Goal: Information Seeking & Learning: Learn about a topic

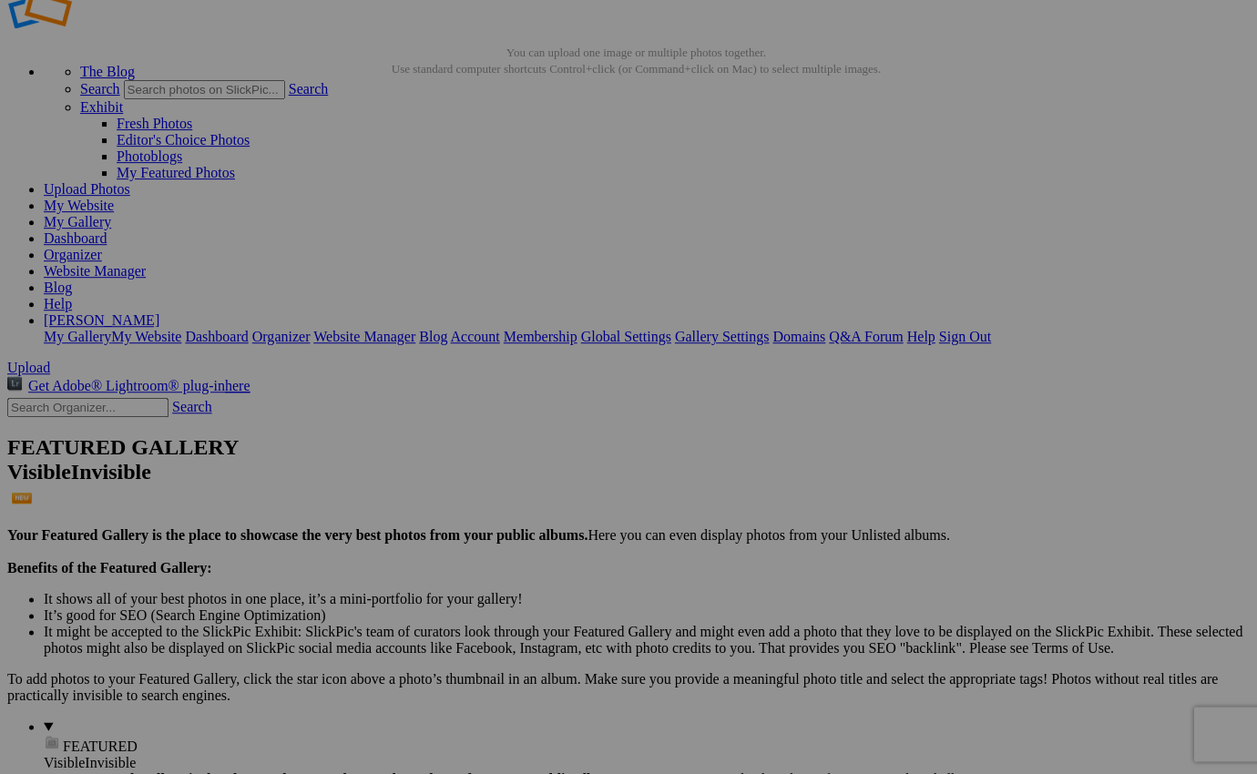
scroll to position [55, 0]
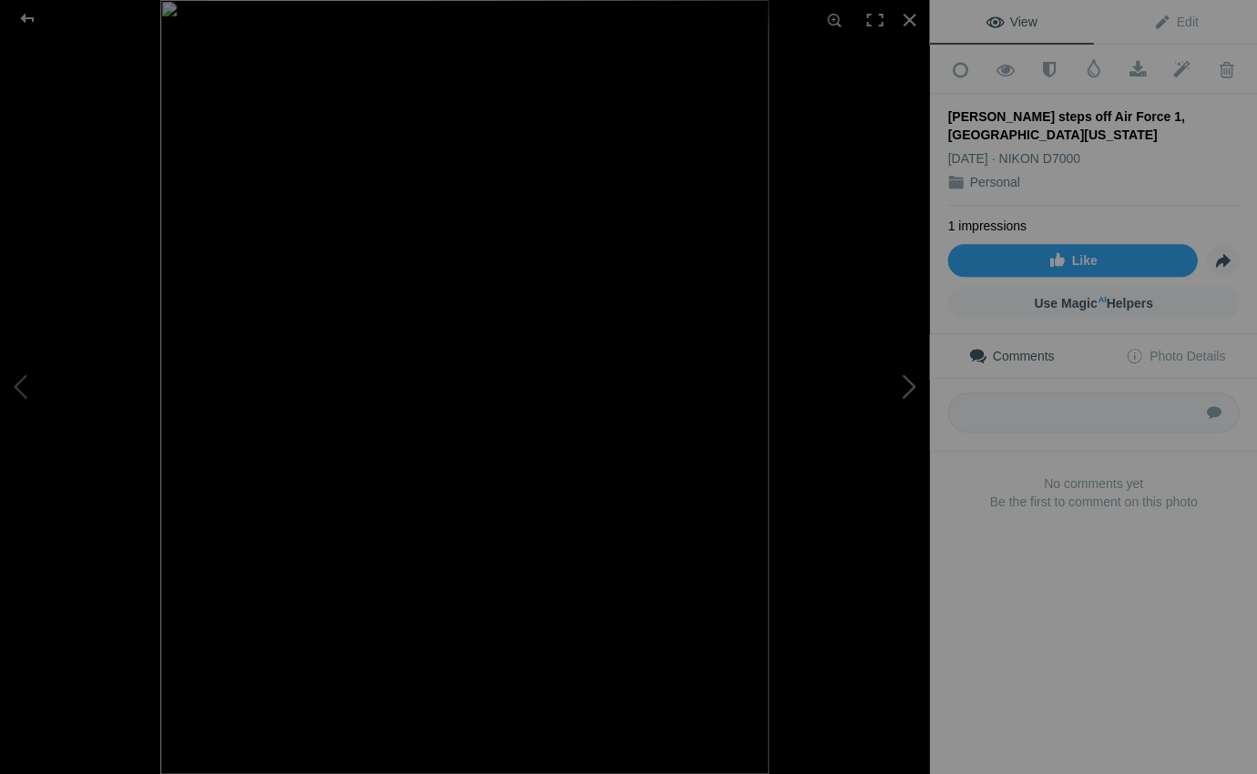
click at [911, 384] on button at bounding box center [861, 387] width 137 height 279
click at [17, 380] on button at bounding box center [68, 387] width 137 height 279
click at [910, 17] on div at bounding box center [909, 20] width 40 height 40
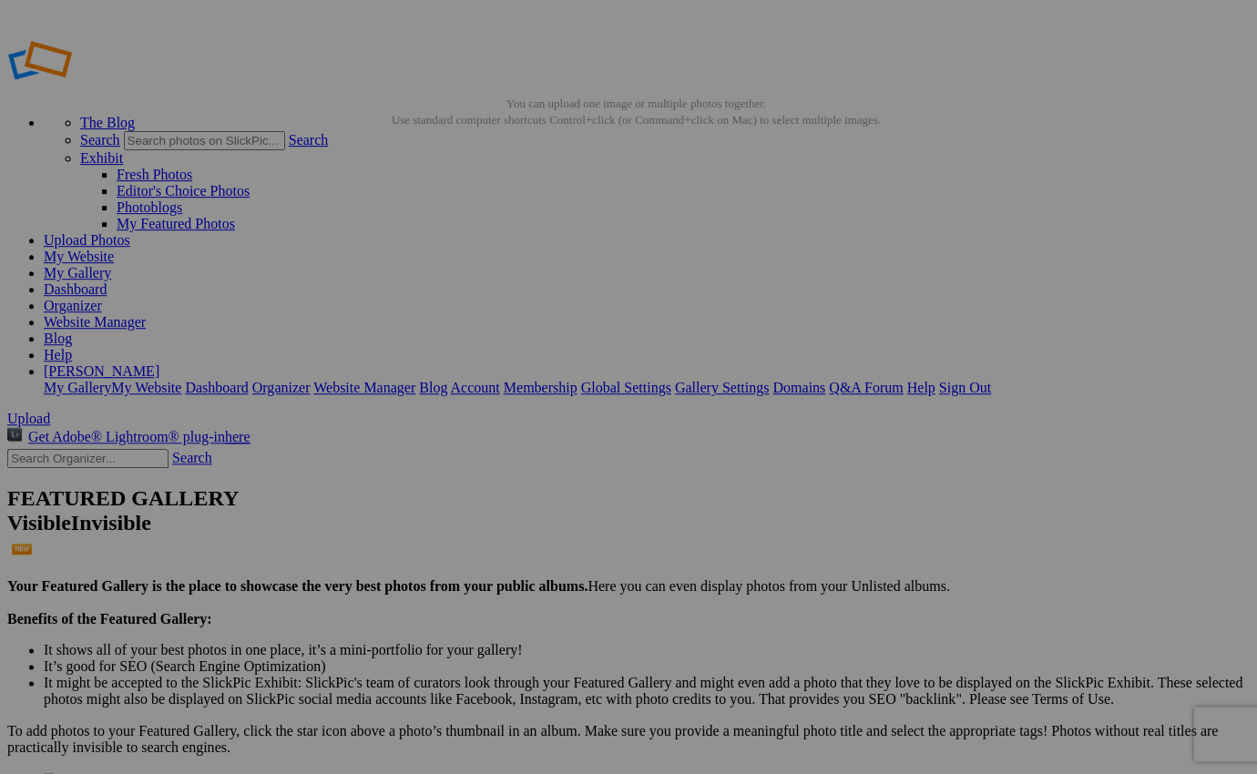
scroll to position [0, 0]
click at [72, 347] on link "Help" at bounding box center [58, 354] width 28 height 15
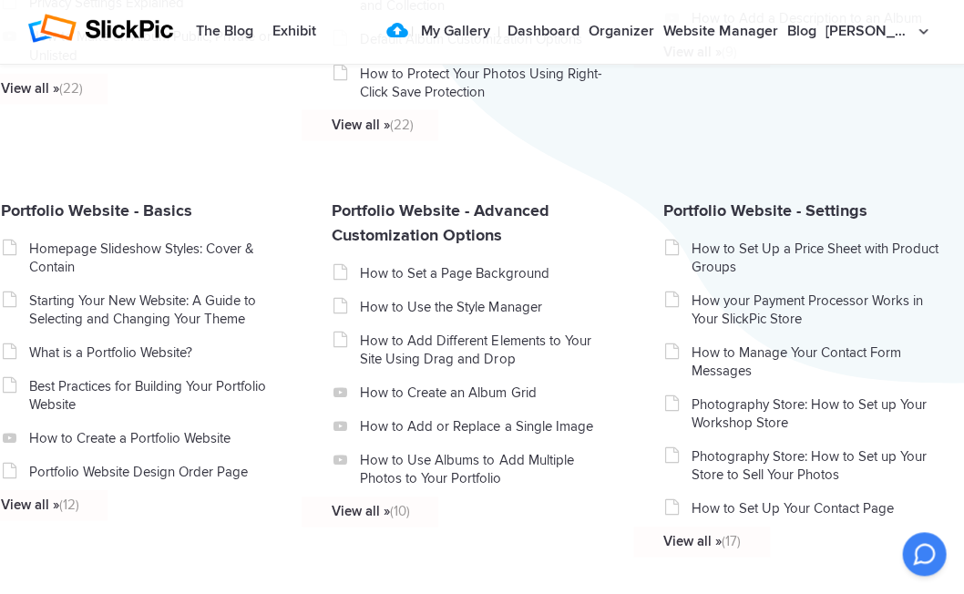
scroll to position [691, 0]
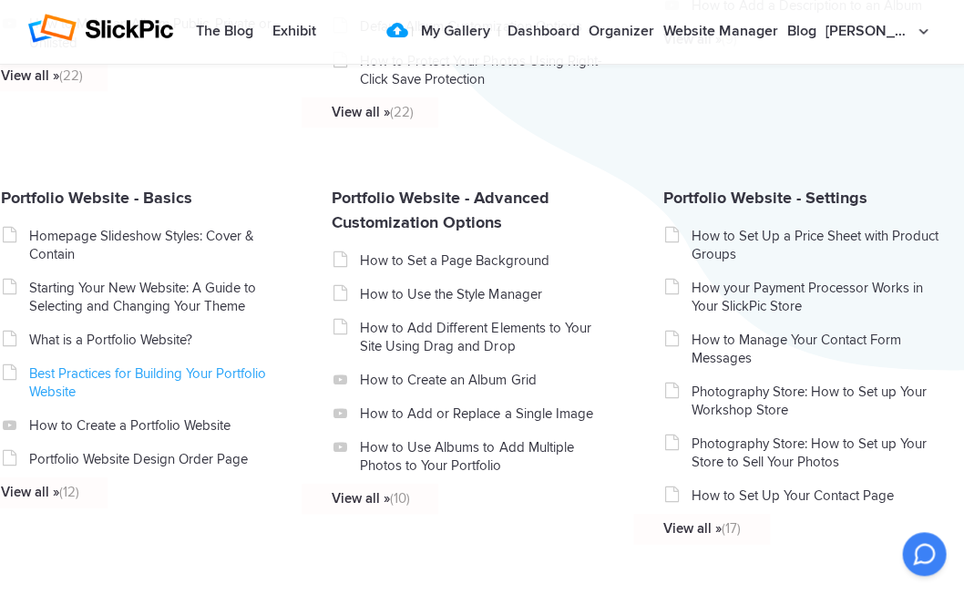
click at [122, 383] on link "Best Practices for Building Your Portfolio Website" at bounding box center [155, 382] width 252 height 36
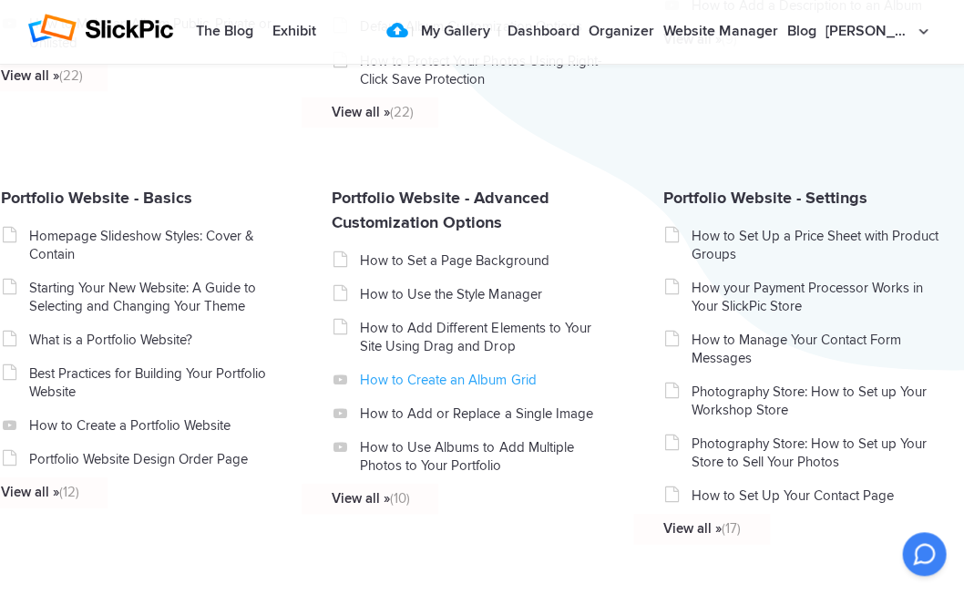
click at [425, 388] on link "How to Create an Album Grid" at bounding box center [486, 379] width 252 height 18
click at [827, 242] on link "How to Set Up a Price Sheet with Product Groups" at bounding box center [817, 244] width 252 height 36
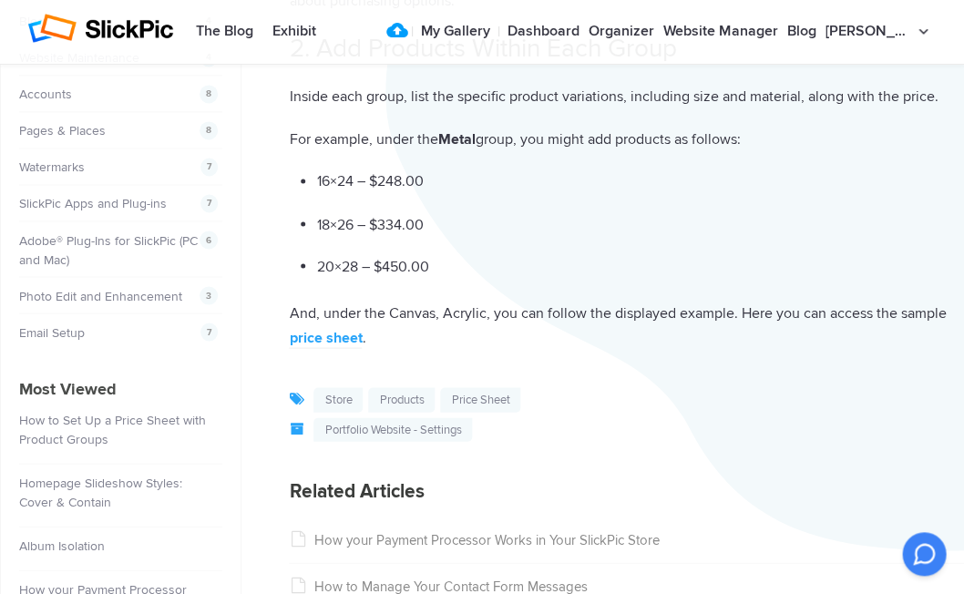
scroll to position [517, 0]
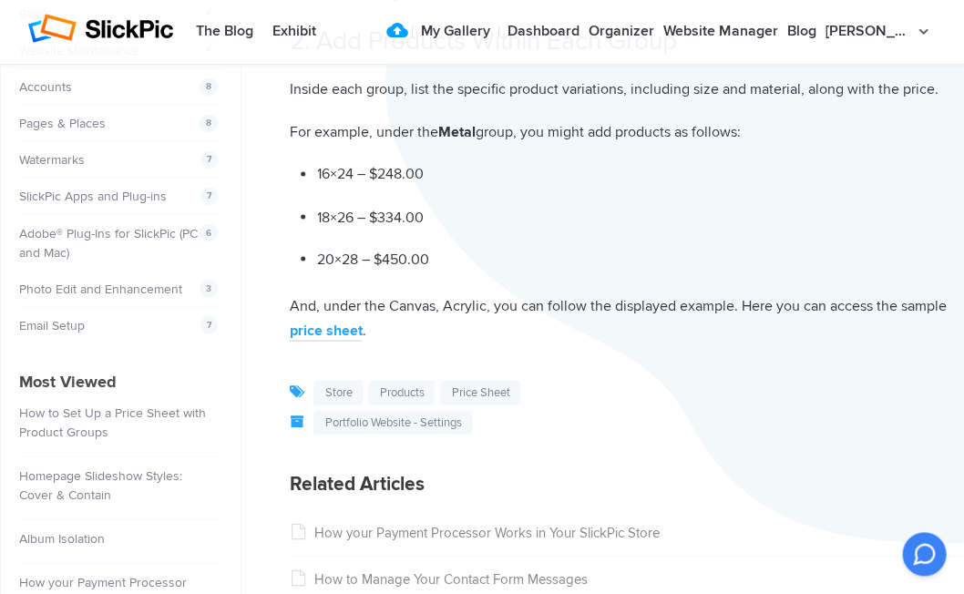
click at [331, 321] on link "price sheet" at bounding box center [325, 331] width 73 height 20
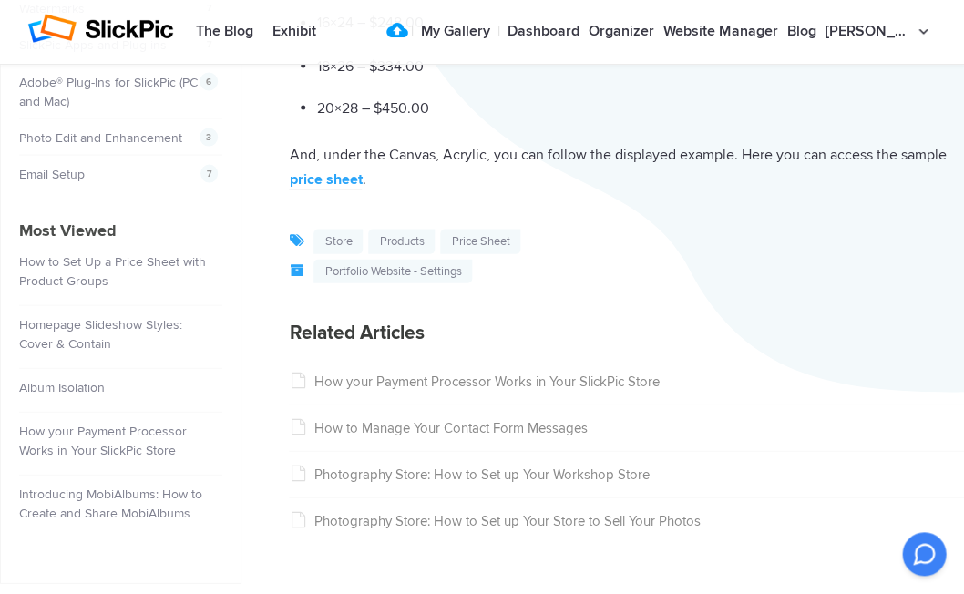
scroll to position [669, 0]
click at [95, 431] on li "How your Payment Processor Works in Your SlickPic Store 621" at bounding box center [120, 443] width 203 height 63
click at [95, 438] on link "How your Payment Processor Works in Your SlickPic Store" at bounding box center [103, 440] width 168 height 35
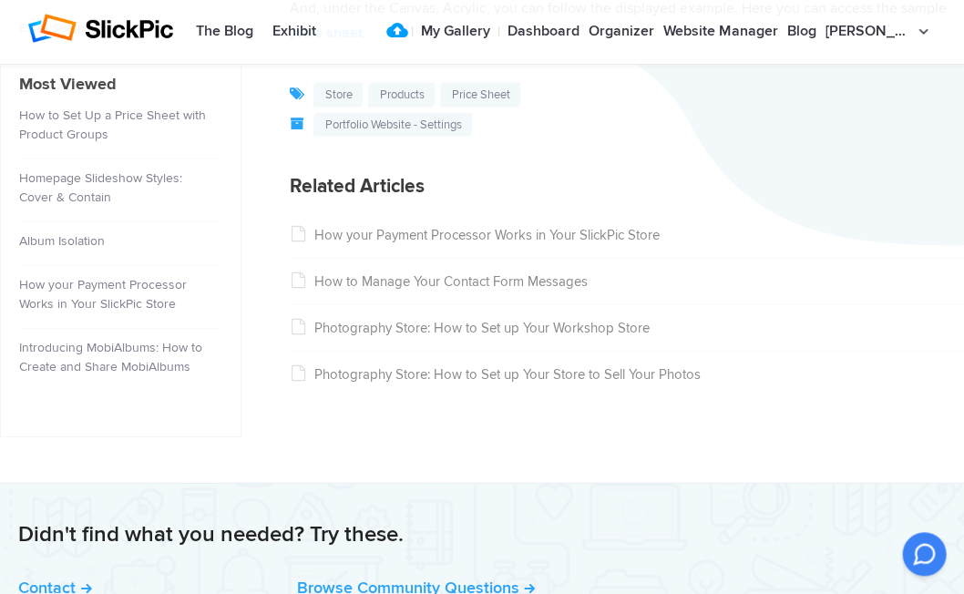
scroll to position [814, 0]
click at [443, 273] on link "How to Manage Your Contact Form Messages" at bounding box center [438, 281] width 298 height 16
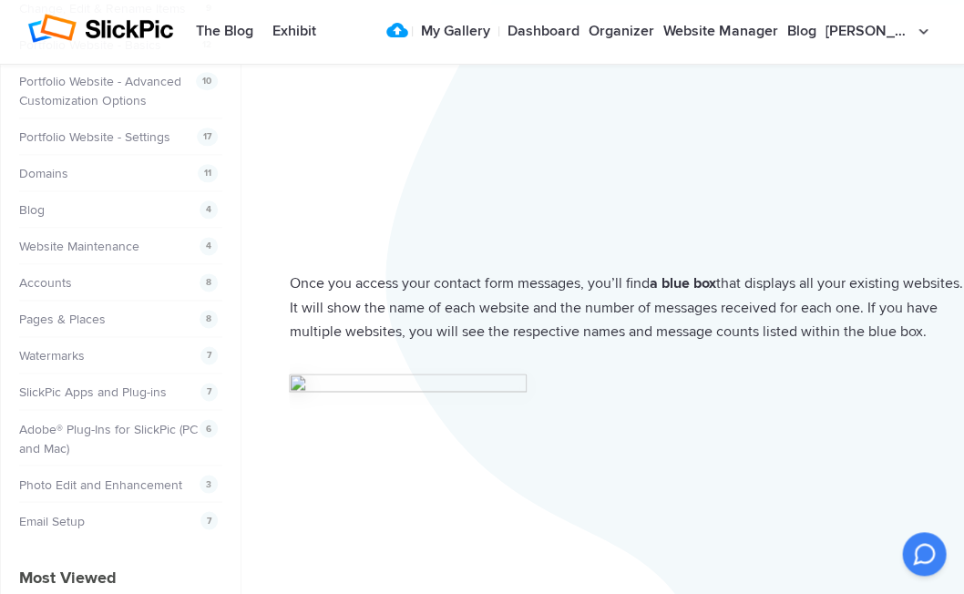
scroll to position [182, 0]
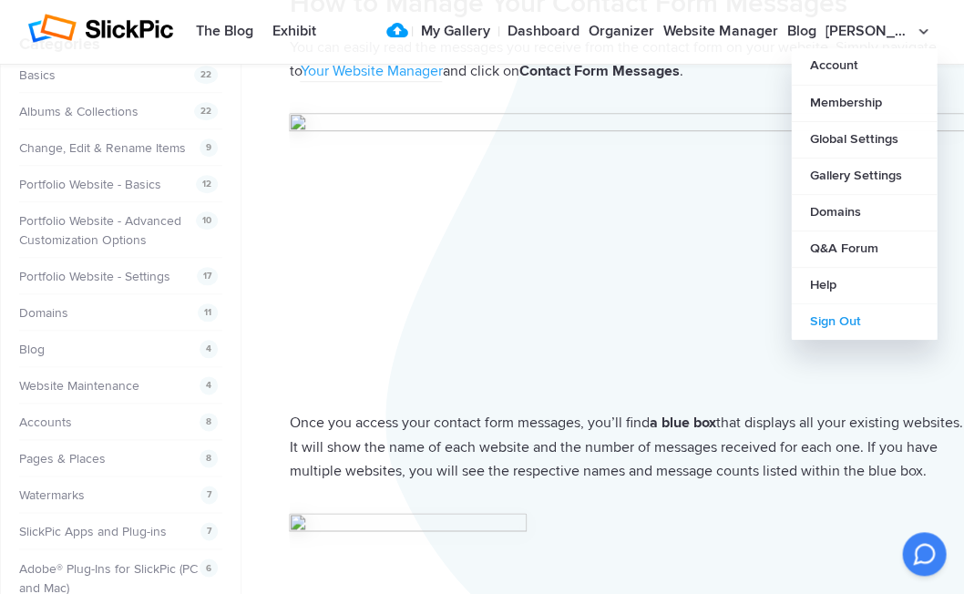
click at [823, 321] on link "Sign Out" at bounding box center [864, 321] width 146 height 36
